Goal: Transaction & Acquisition: Purchase product/service

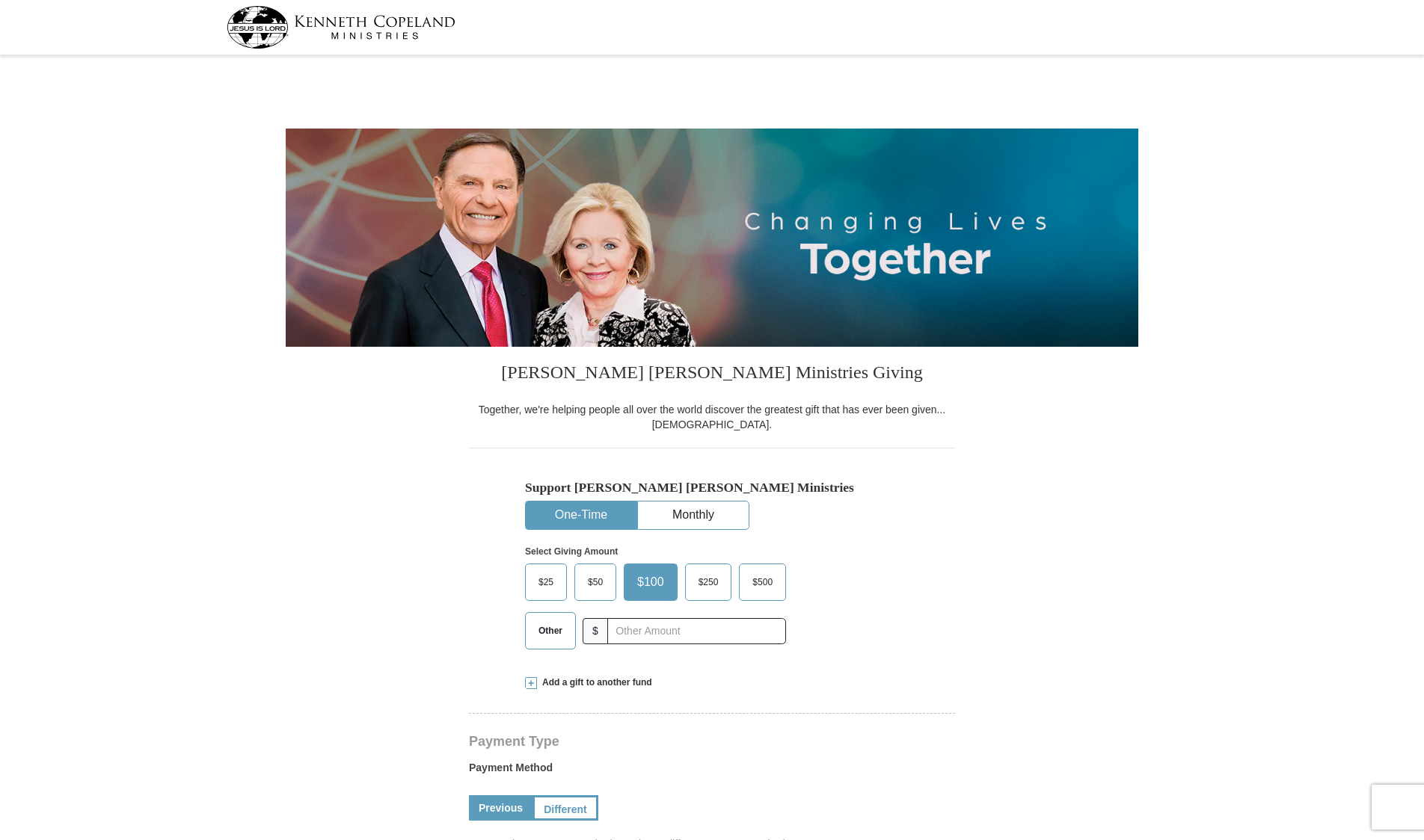
select select "AL"
click at [601, 584] on span "$50" at bounding box center [594, 582] width 30 height 22
click at [0, 0] on input "$50" at bounding box center [0, 0] width 0 height 0
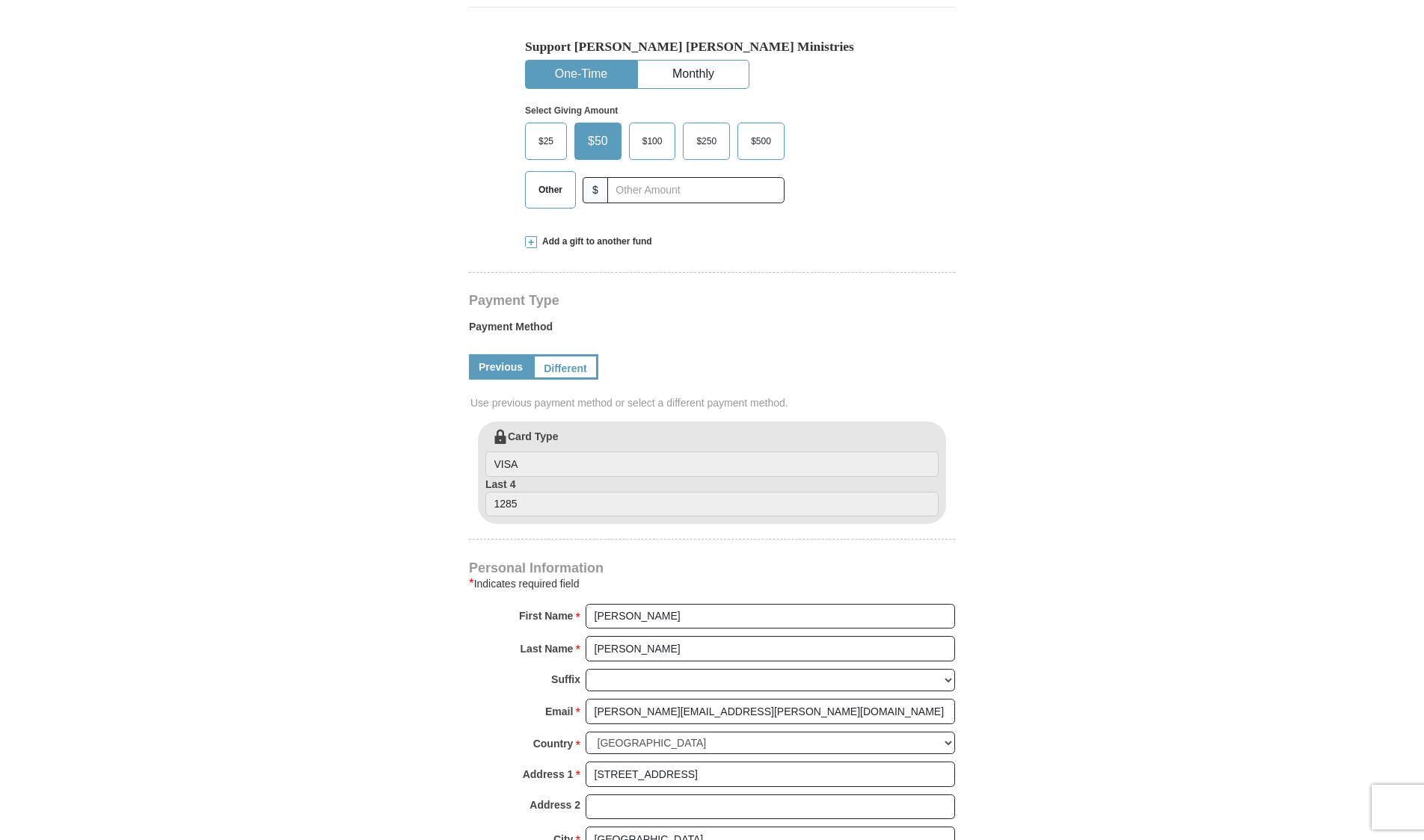
scroll to position [446, 0]
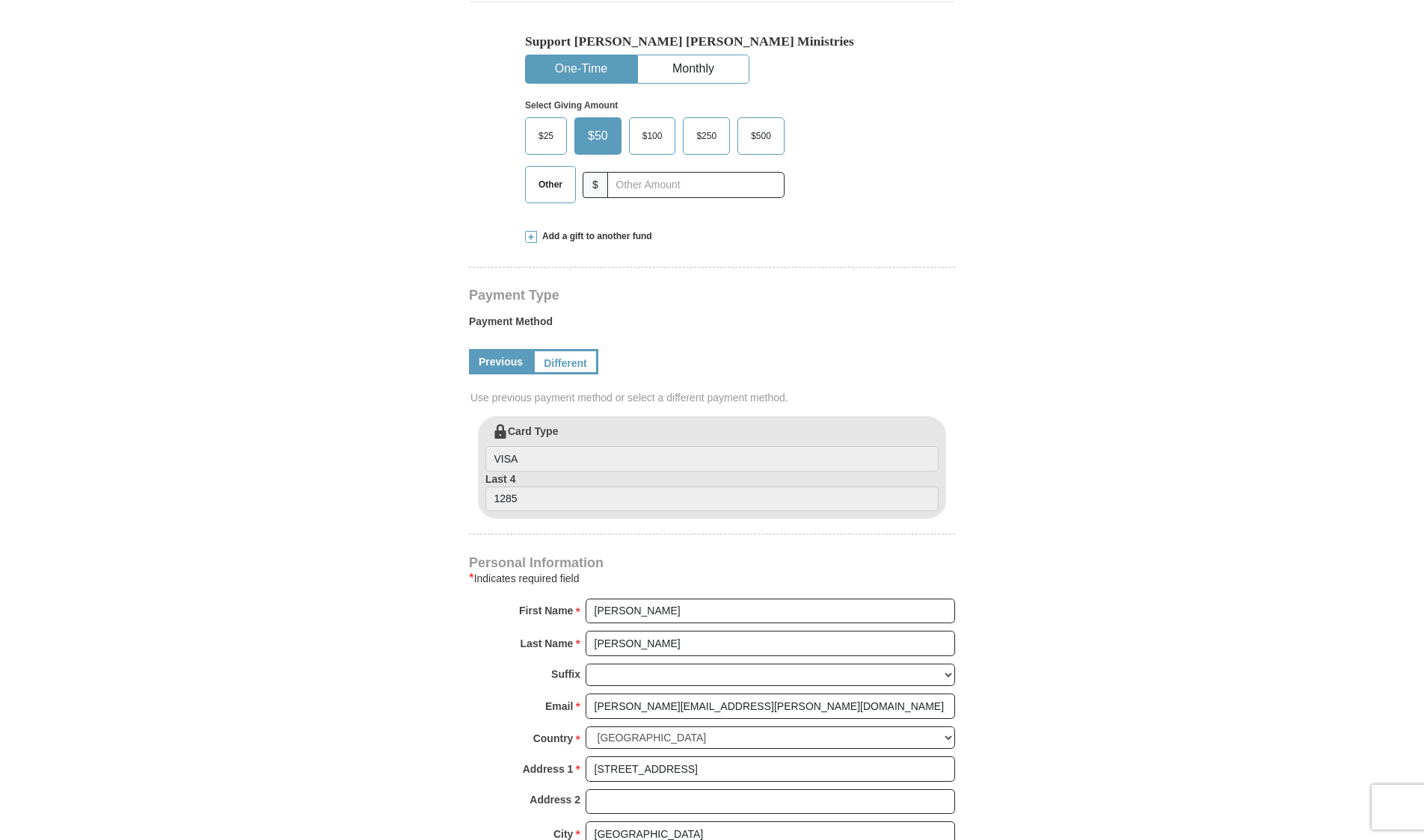
click at [577, 359] on link "Different" at bounding box center [565, 362] width 66 height 25
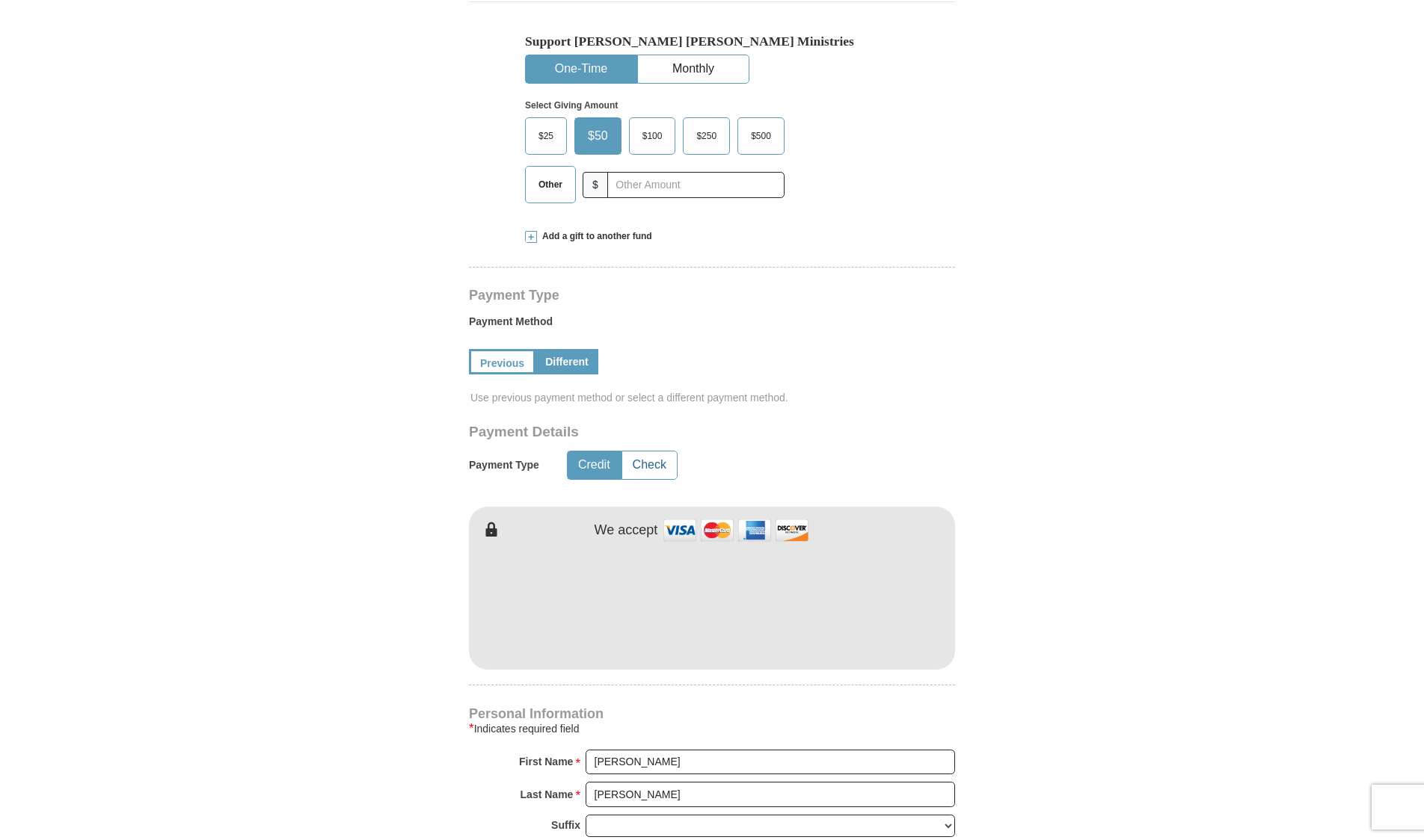
click at [636, 460] on button "Check" at bounding box center [649, 465] width 55 height 27
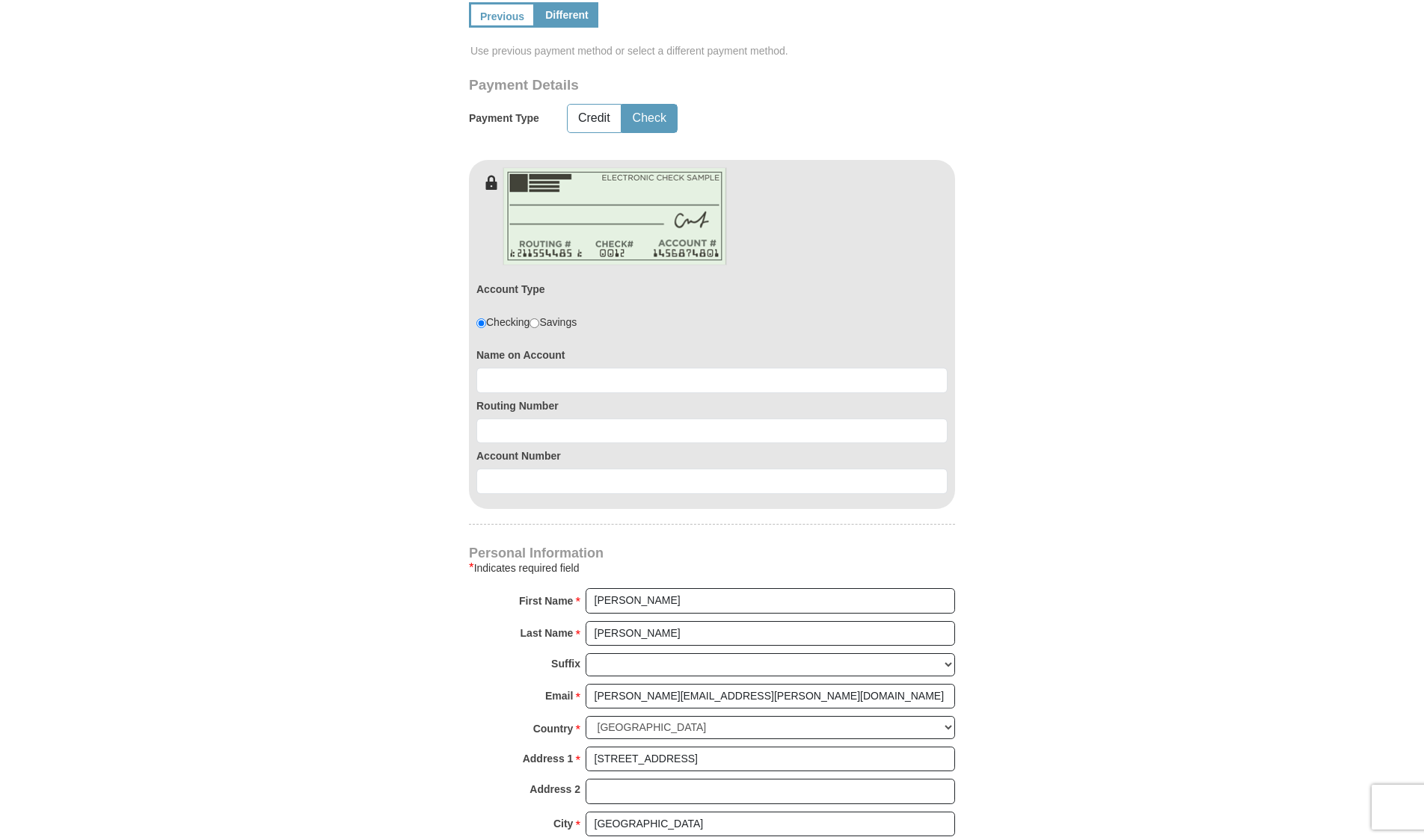
scroll to position [799, 0]
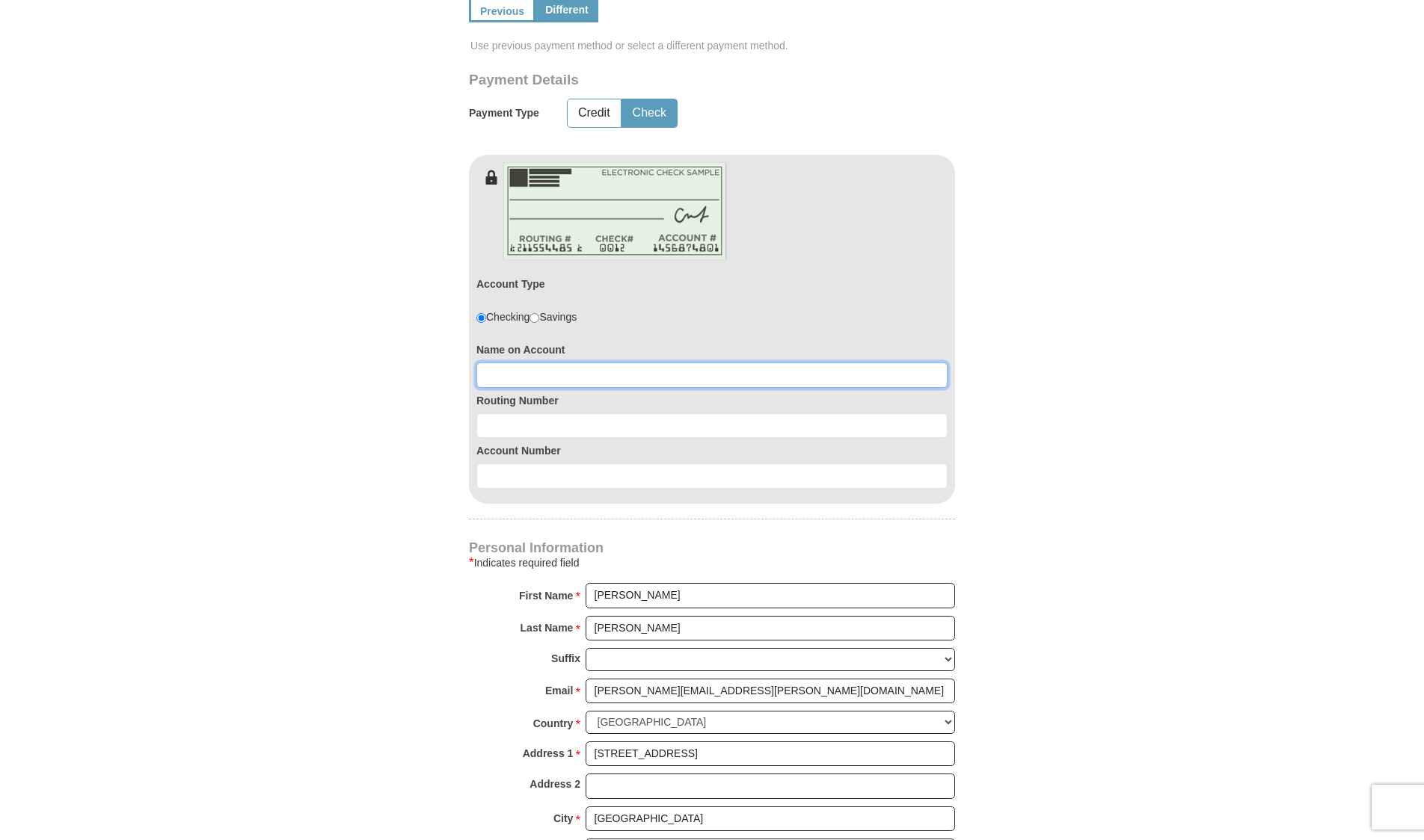
click at [624, 378] on input at bounding box center [711, 375] width 471 height 25
type input "Higginbotham Software and Consulting"
type input "0"
type input "062205791"
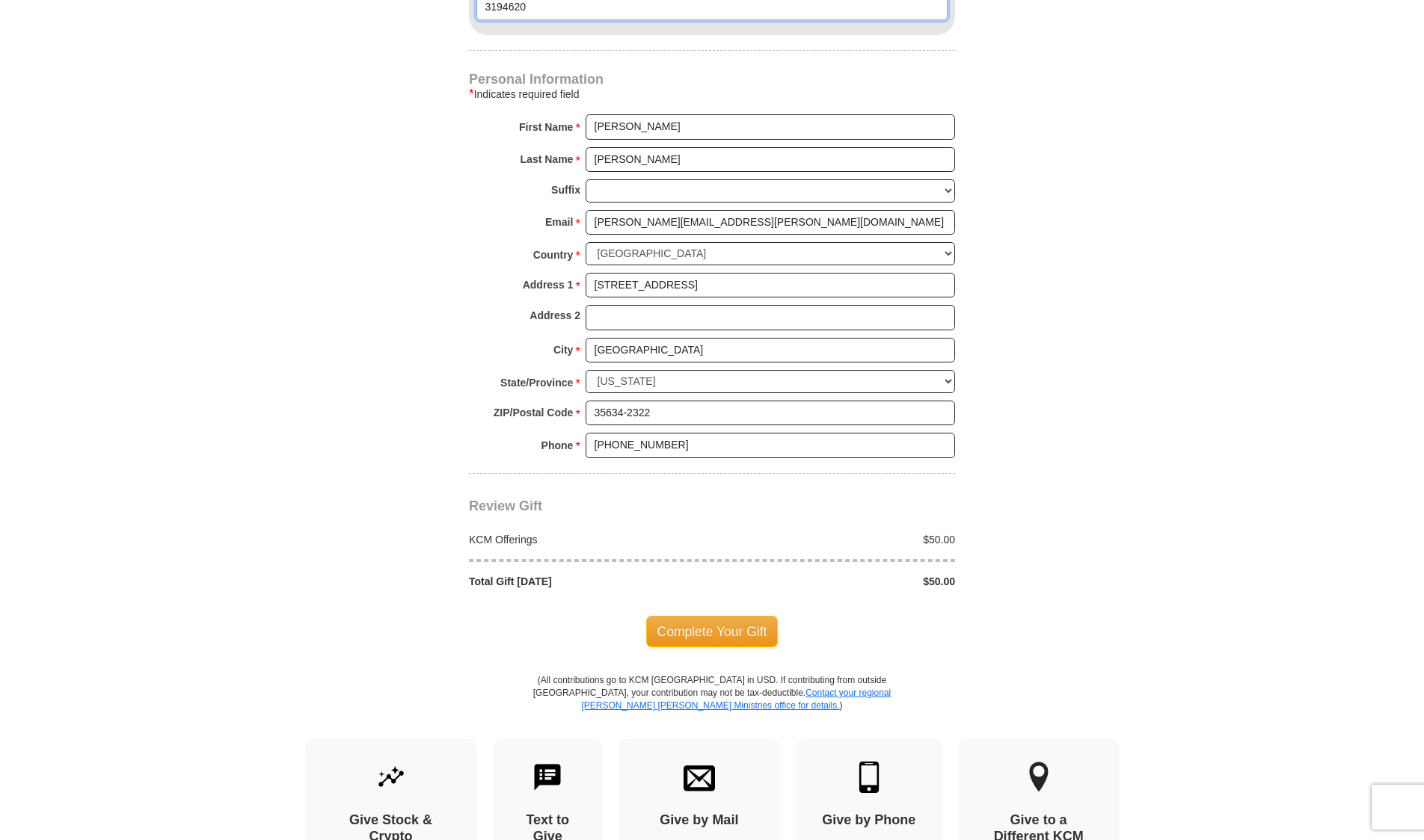
scroll to position [1273, 0]
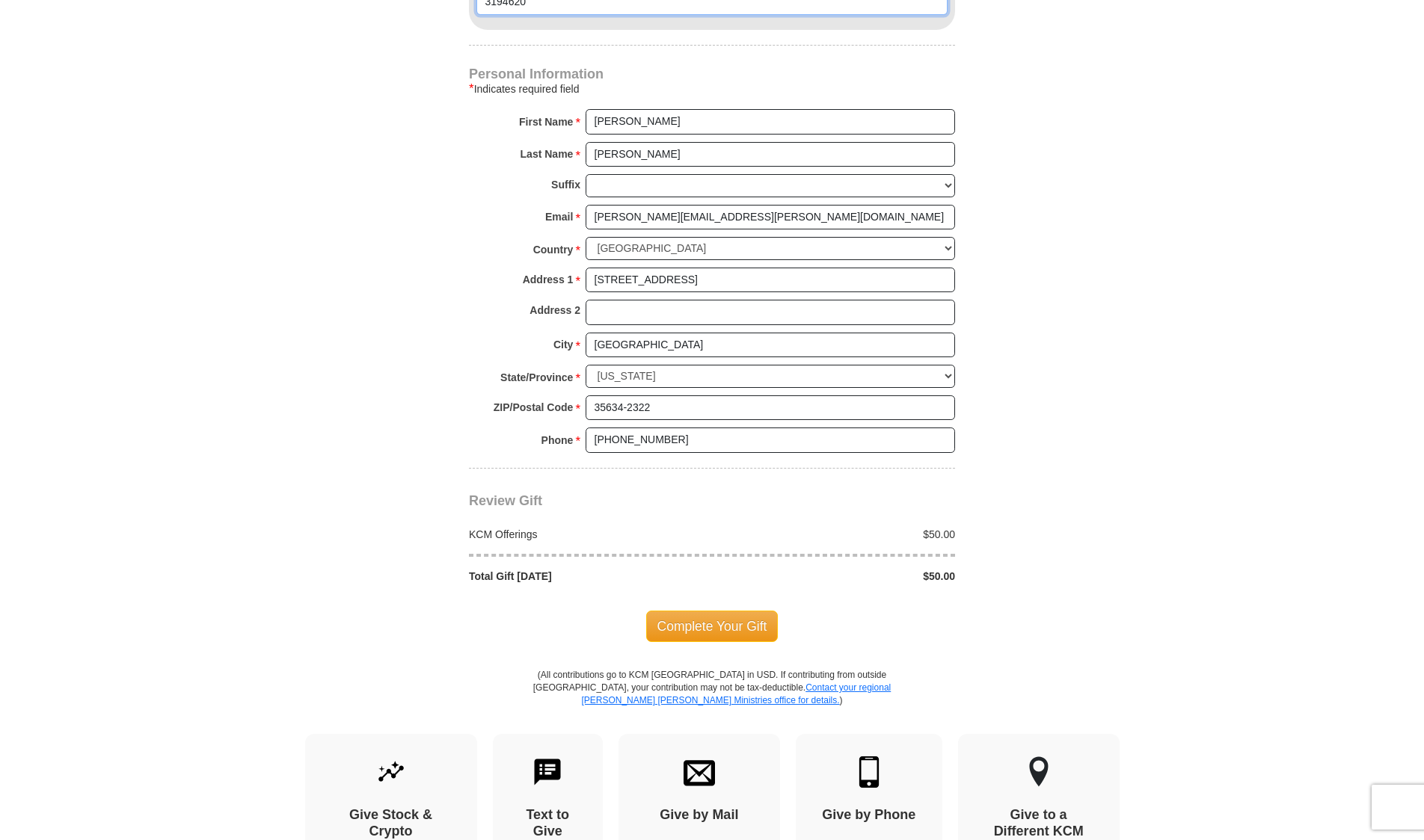
type input "3194620"
click at [715, 626] on span "Complete Your Gift" at bounding box center [712, 626] width 132 height 31
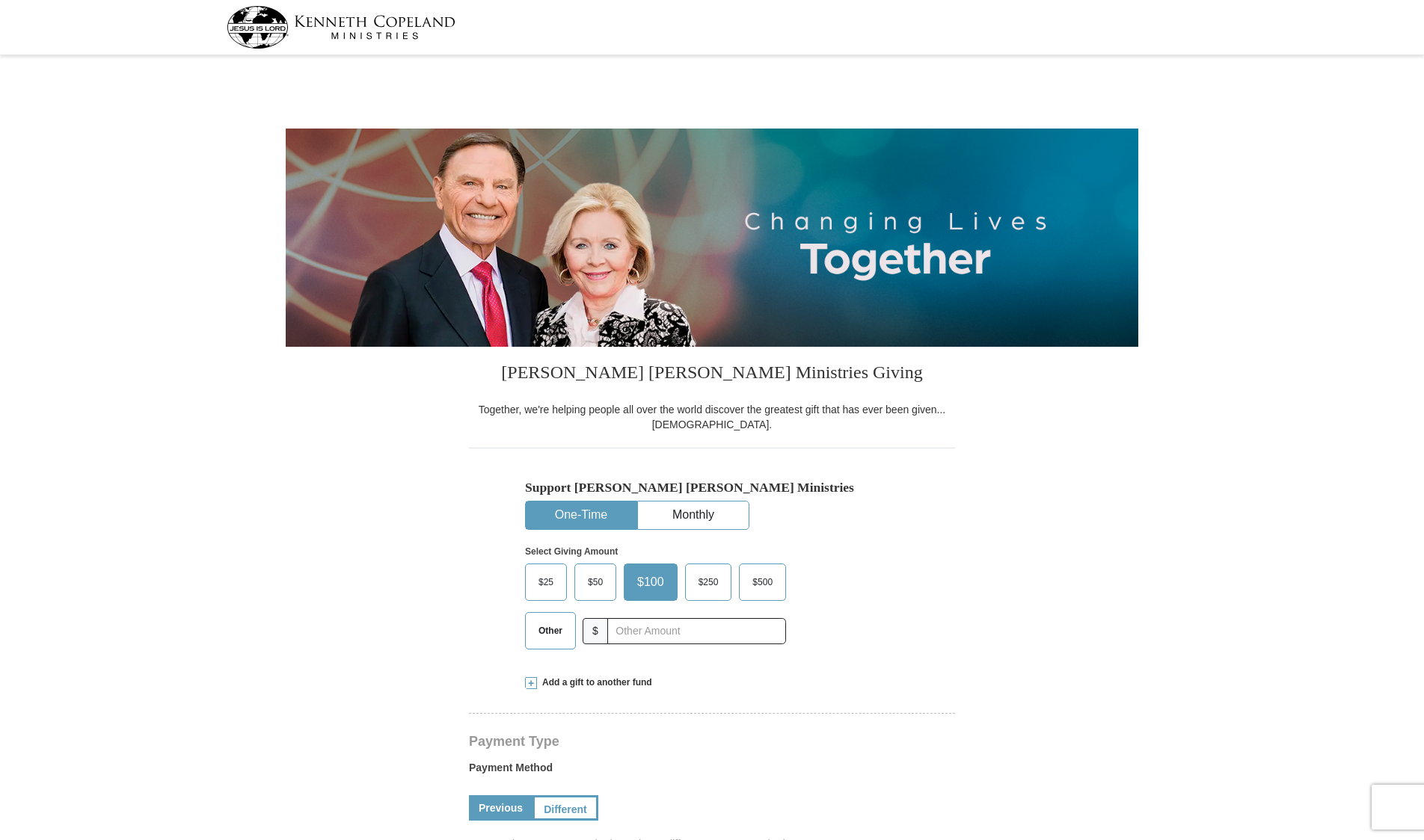
select select "AL"
click at [556, 625] on span "Other" at bounding box center [550, 630] width 39 height 22
click at [0, 0] on input "Other" at bounding box center [0, 0] width 0 height 0
click at [628, 629] on input "text" at bounding box center [697, 631] width 166 height 26
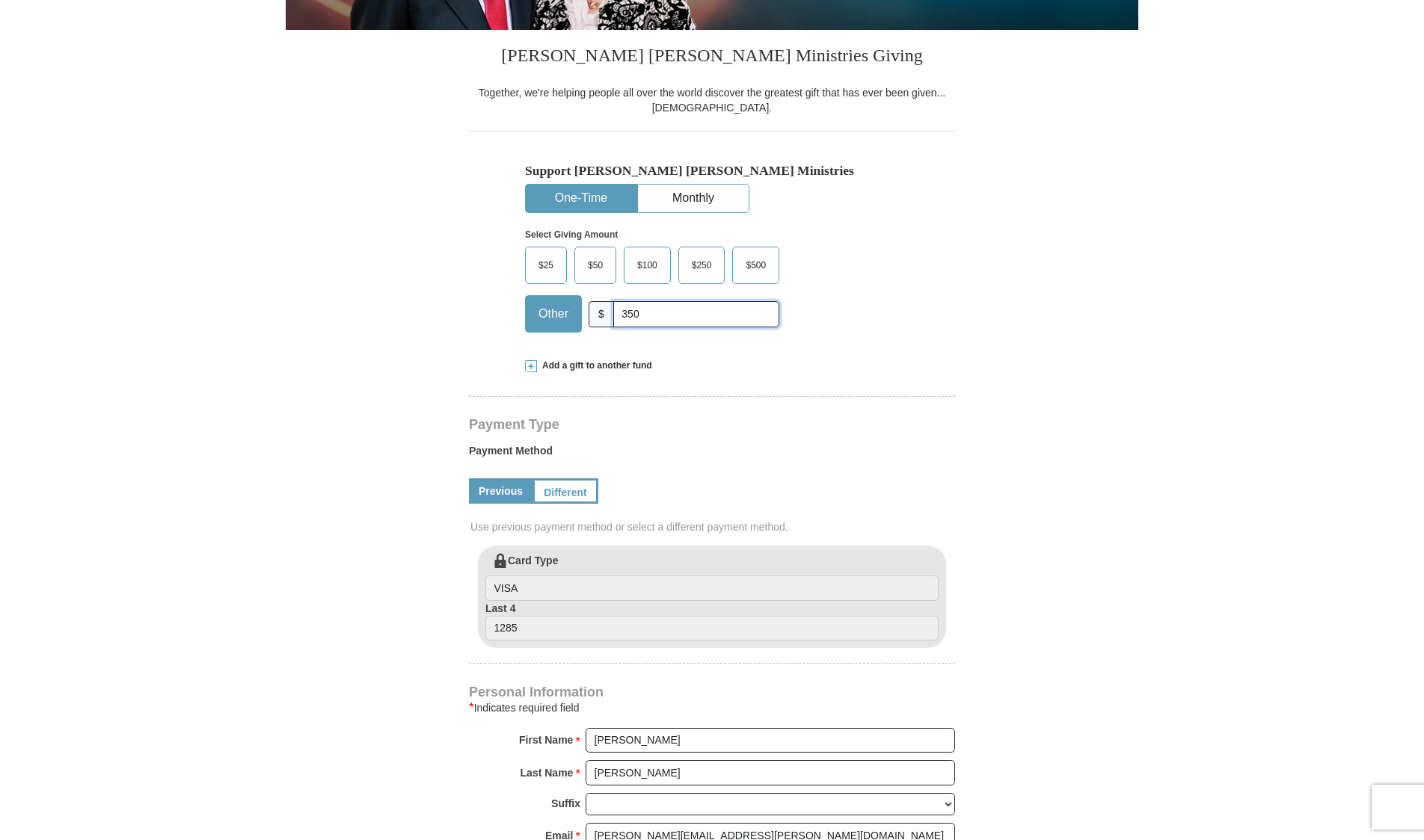
scroll to position [321, 0]
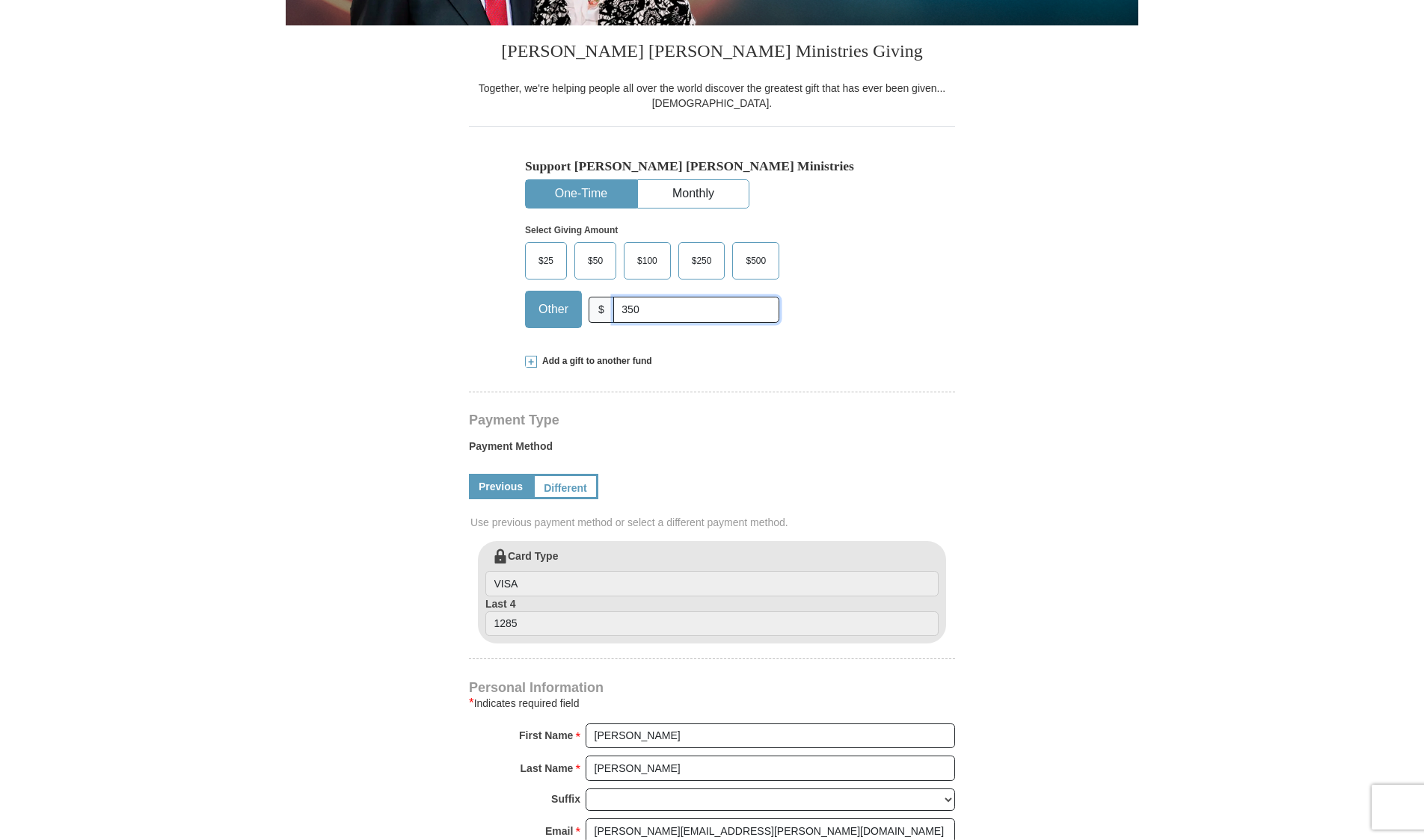
type input "350"
click at [546, 359] on span "Add a gift to another fund" at bounding box center [594, 361] width 115 height 13
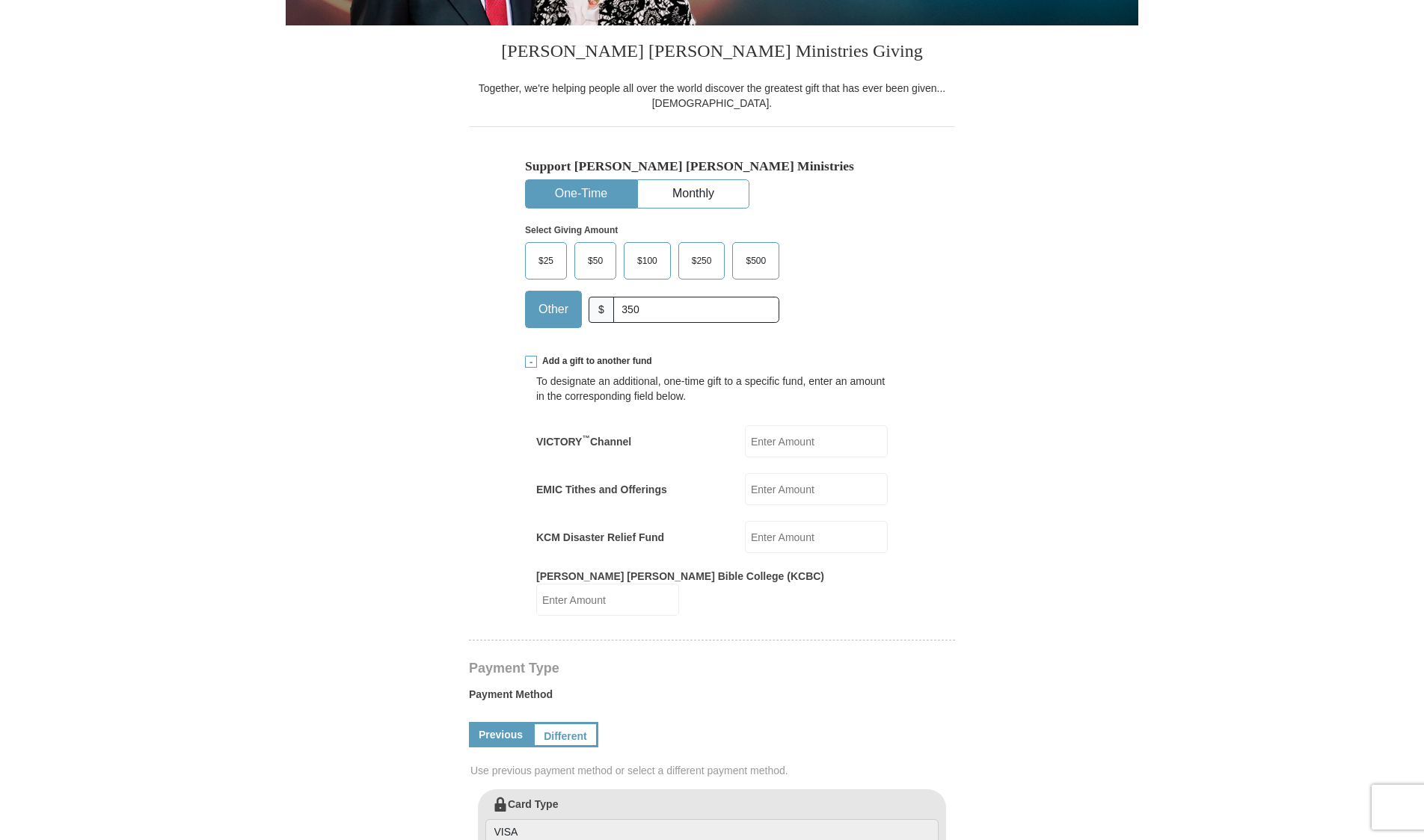
click at [838, 491] on input "EMIC Tithes and Offerings" at bounding box center [816, 489] width 143 height 32
type input "350"
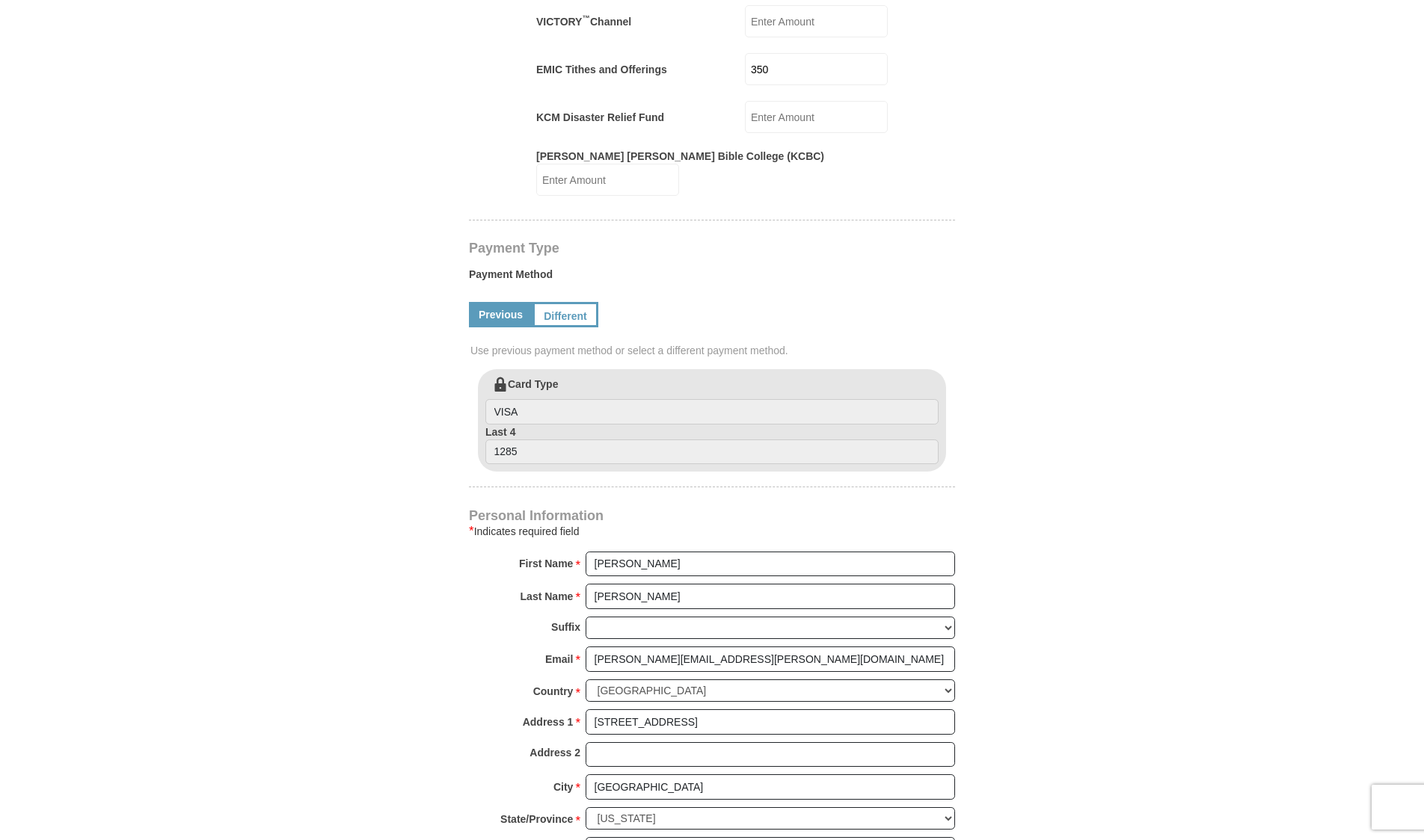
scroll to position [745, 0]
click at [572, 299] on link "Different" at bounding box center [565, 311] width 66 height 25
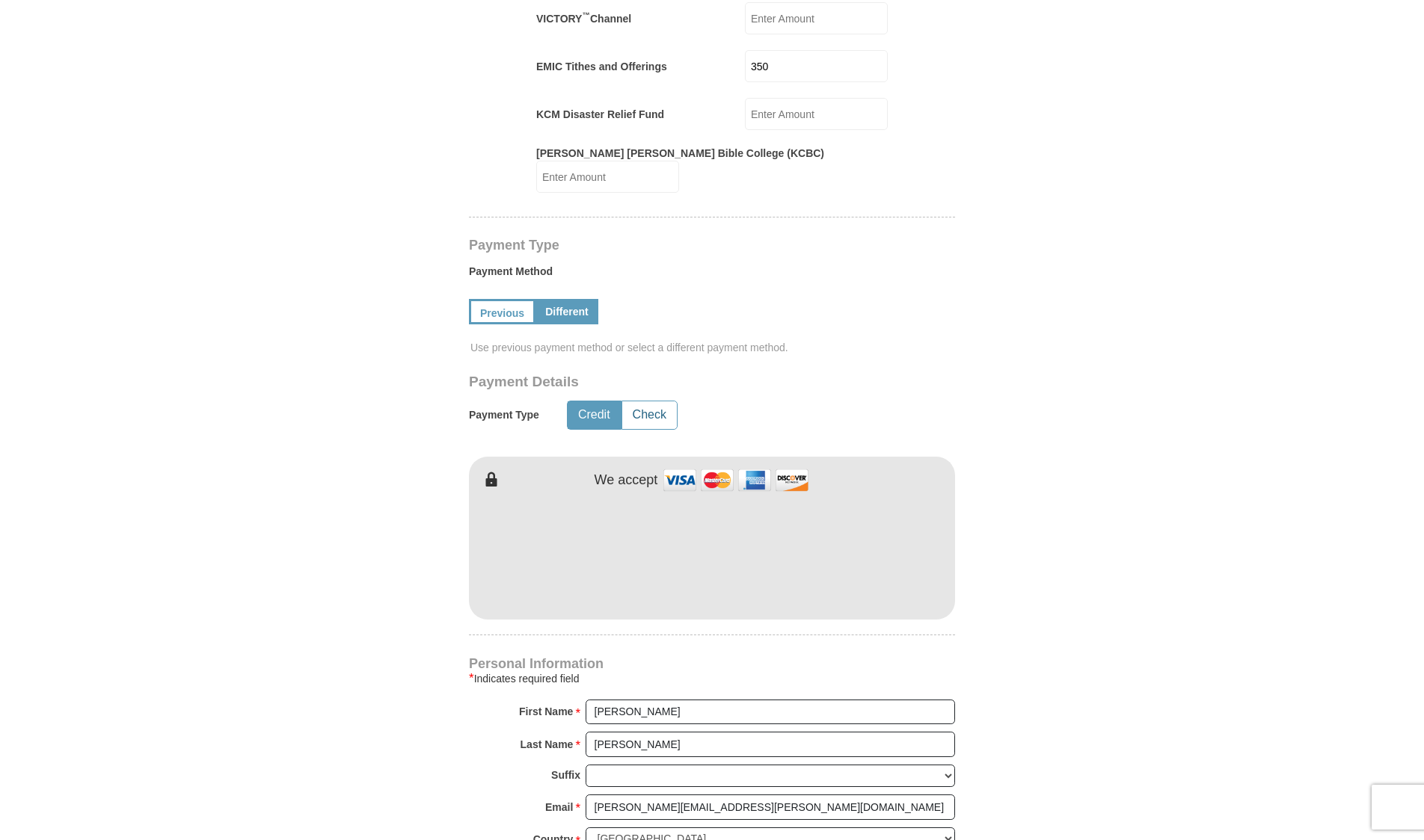
click at [657, 401] on button "Check" at bounding box center [649, 415] width 55 height 27
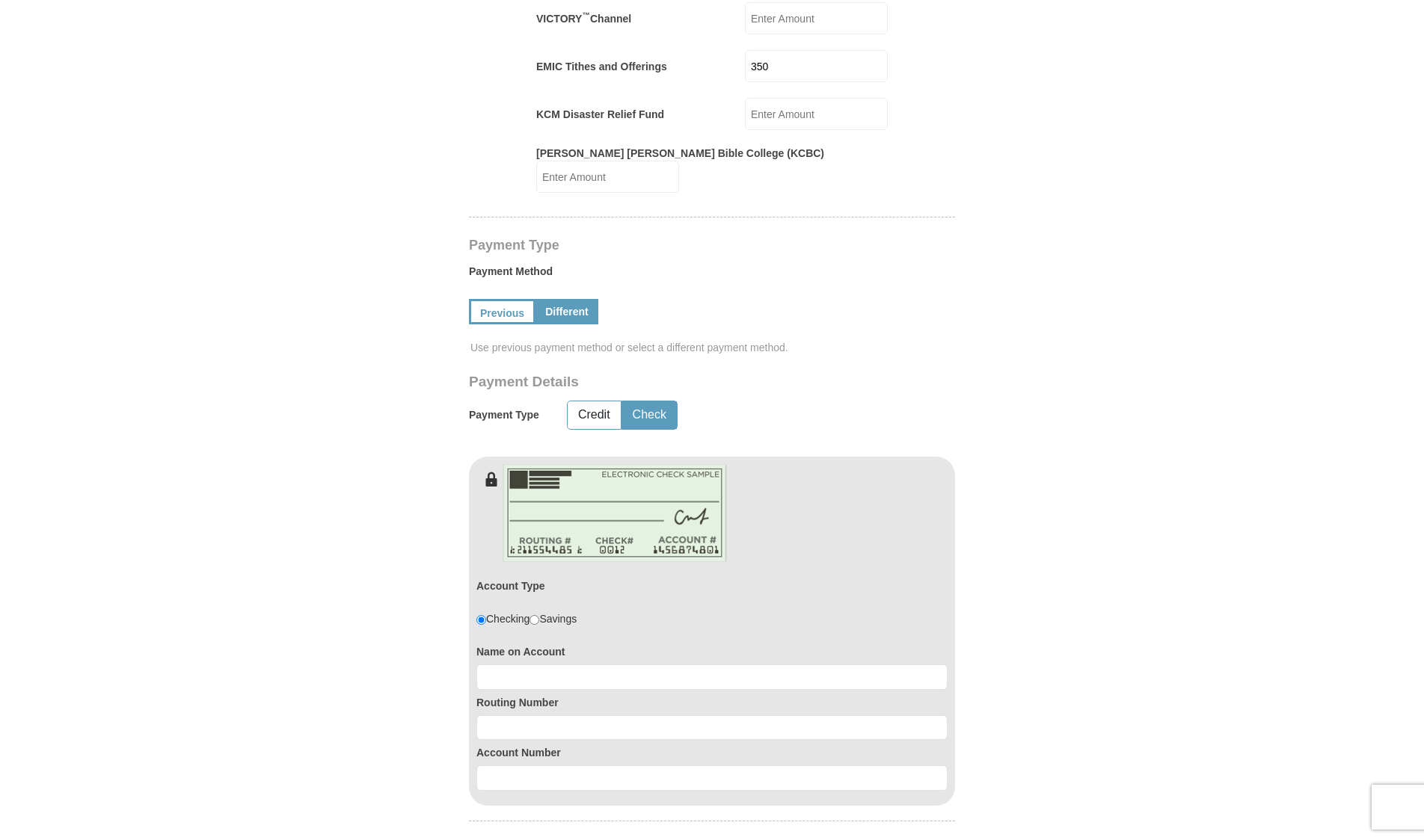
click at [662, 401] on button "Check" at bounding box center [649, 415] width 55 height 27
type input "[PERSON_NAME] and [PERSON_NAME]"
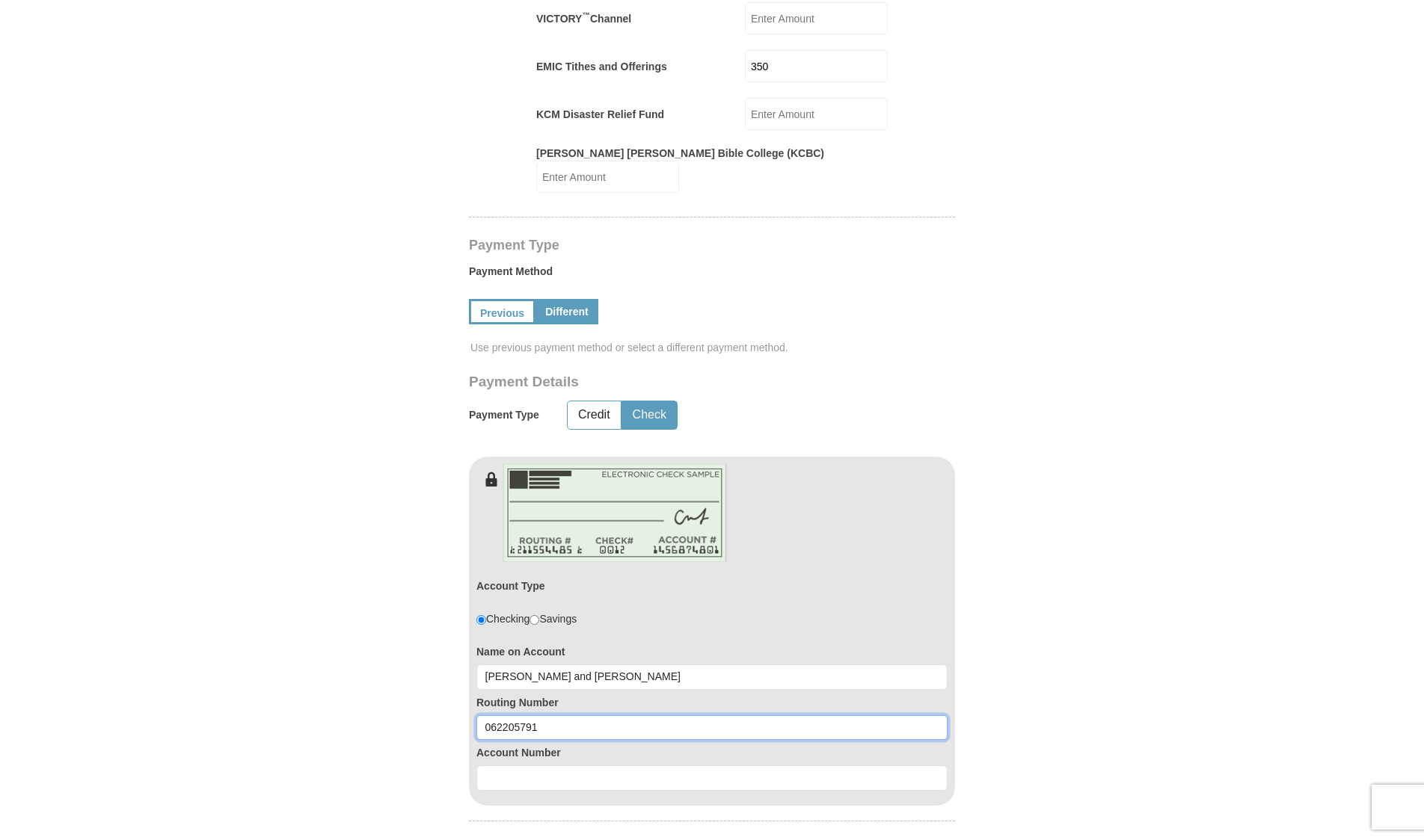
type input "062205791"
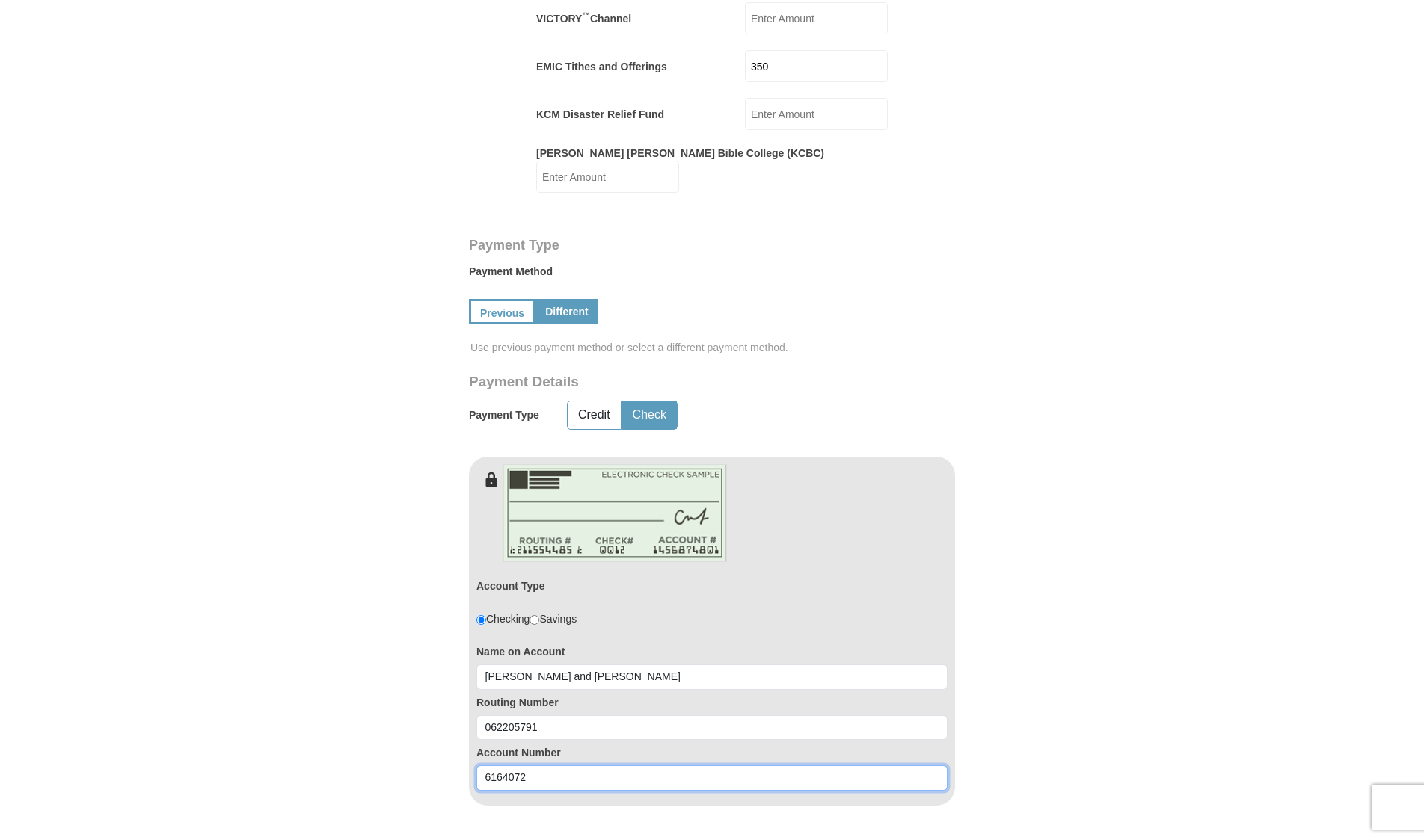
type input "6164072"
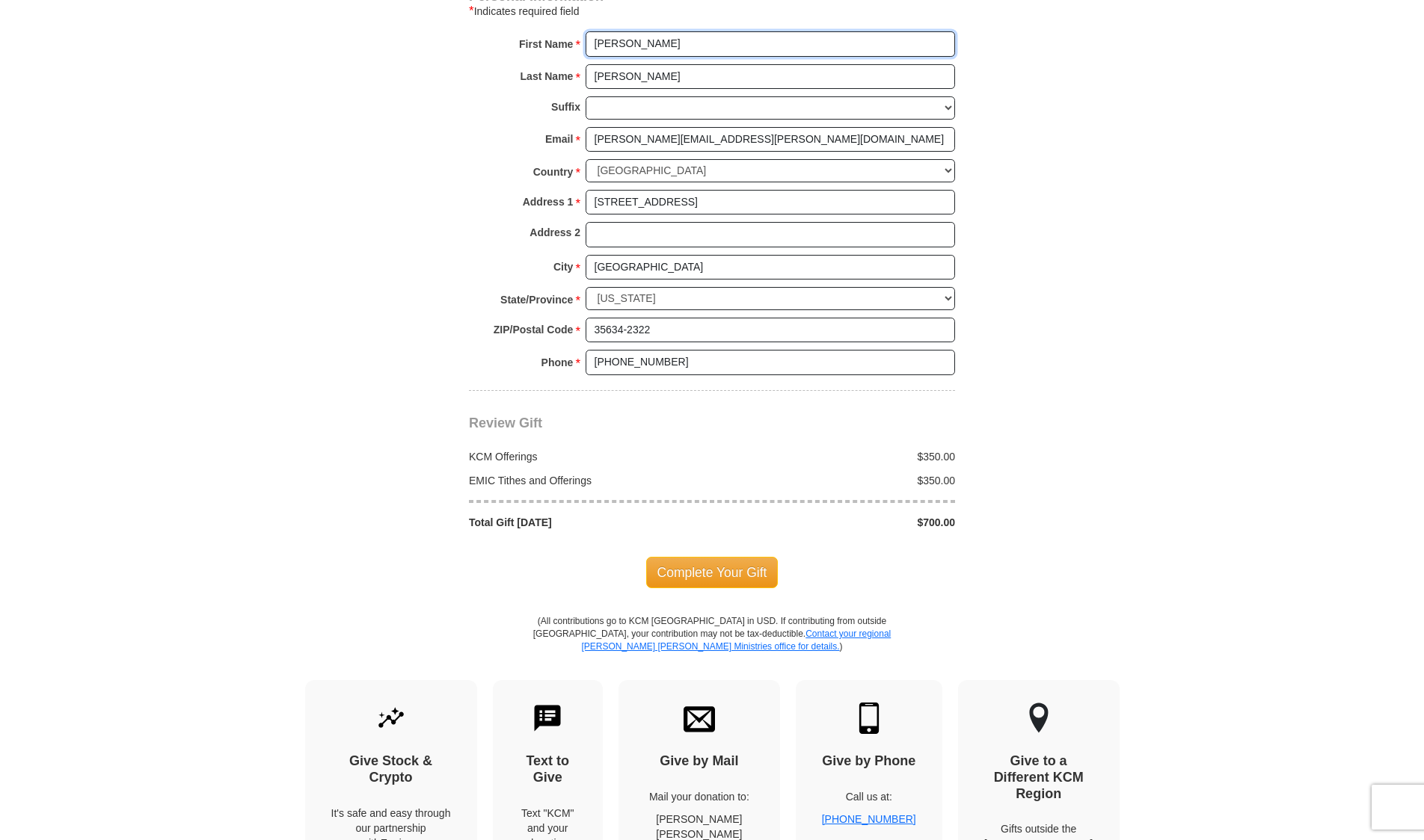
scroll to position [1637, 0]
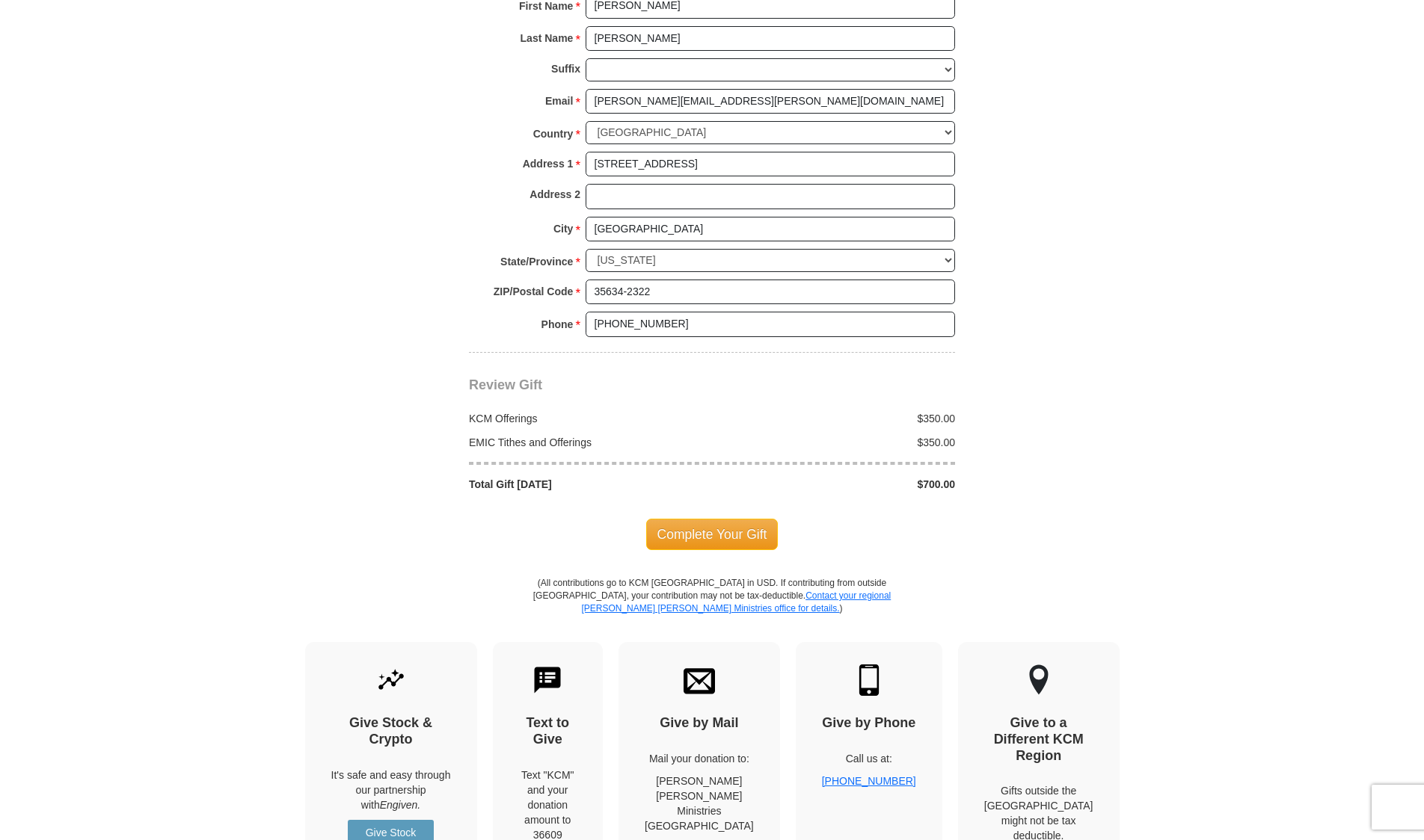
click at [716, 519] on span "Complete Your Gift" at bounding box center [712, 534] width 132 height 31
